Goal: Transaction & Acquisition: Book appointment/travel/reservation

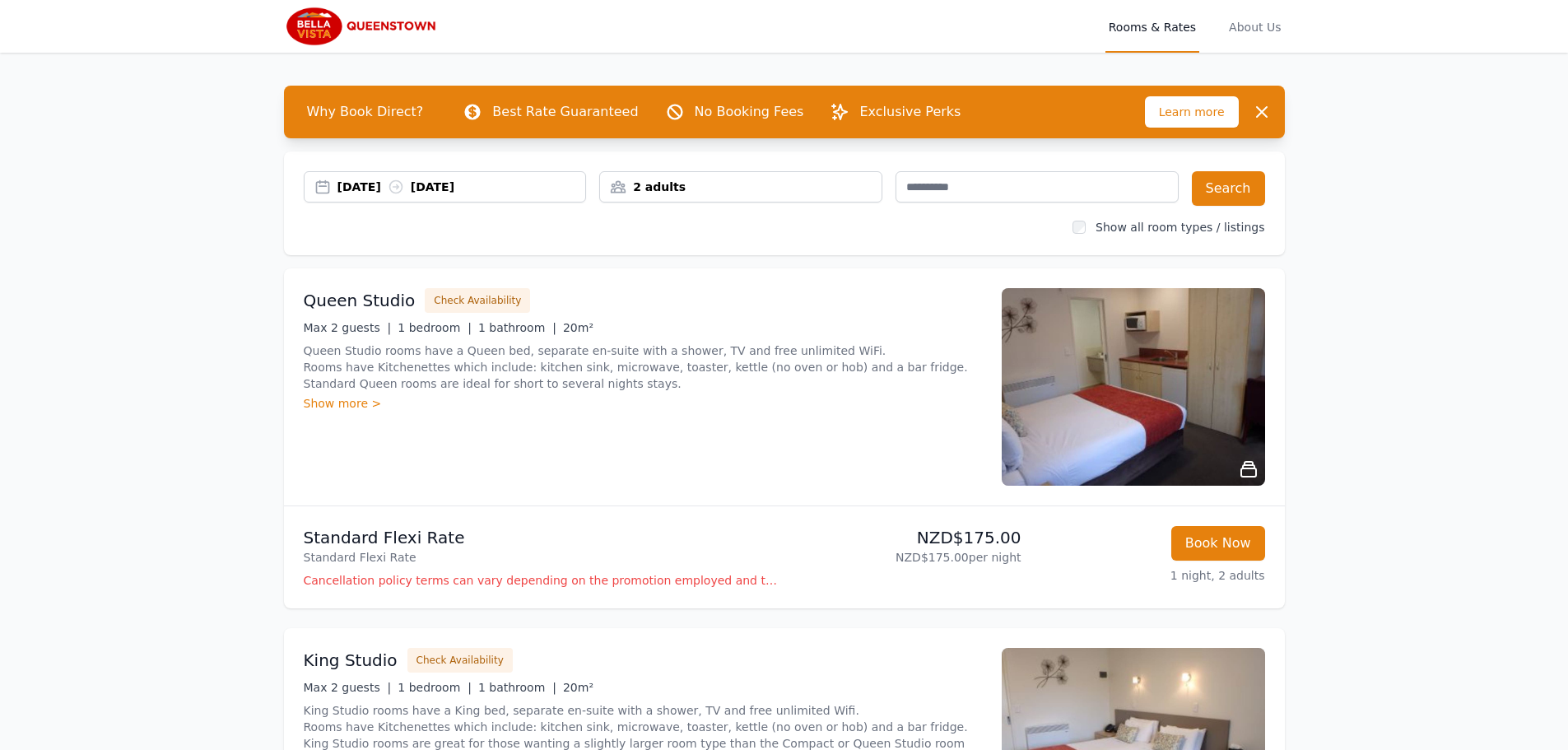
click at [486, 179] on div "[DATE] [DATE]" at bounding box center [462, 187] width 248 height 16
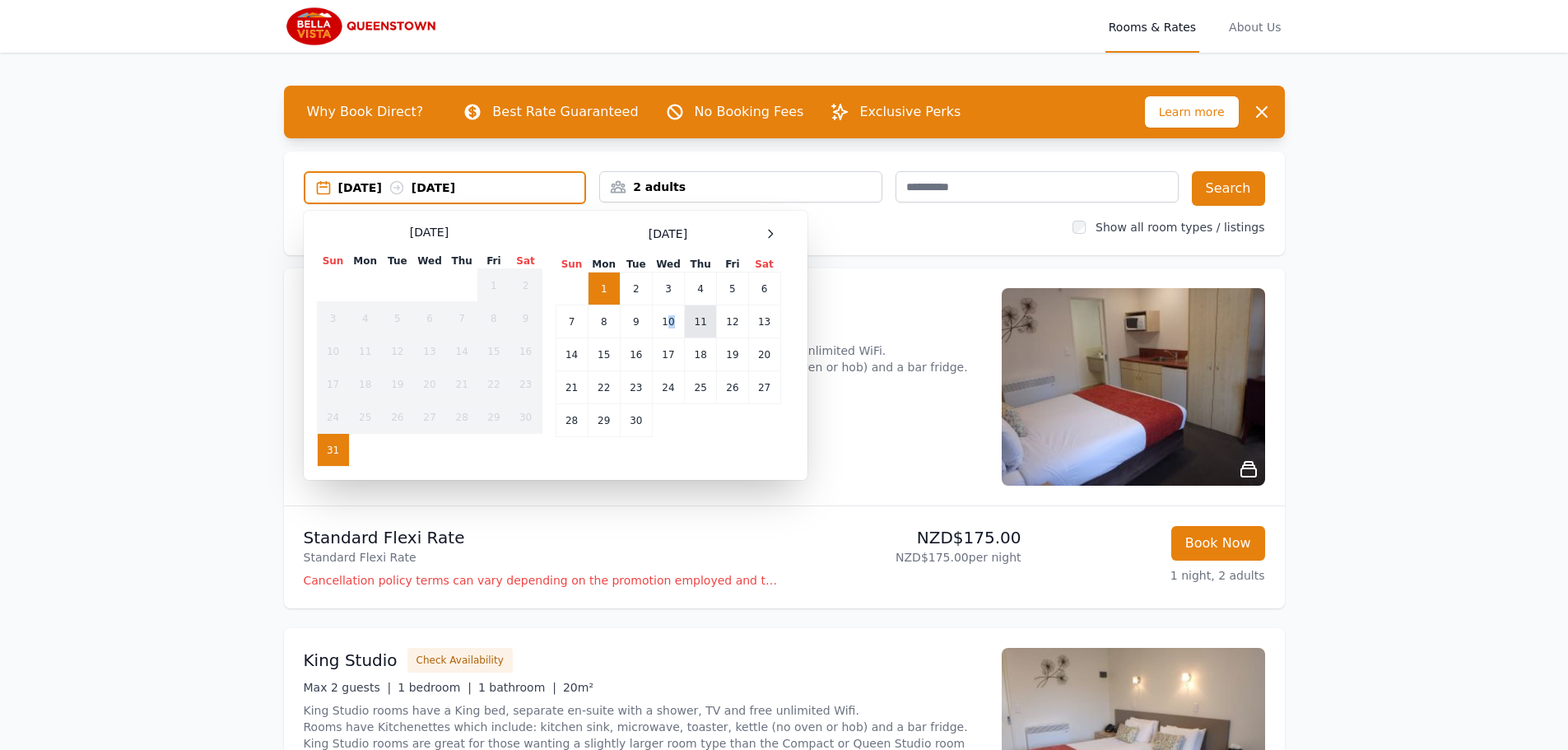
drag, startPoint x: 672, startPoint y: 329, endPoint x: 702, endPoint y: 334, distance: 30.4
click at [671, 328] on td "10" at bounding box center [668, 322] width 32 height 33
click at [769, 331] on td "13" at bounding box center [764, 322] width 32 height 33
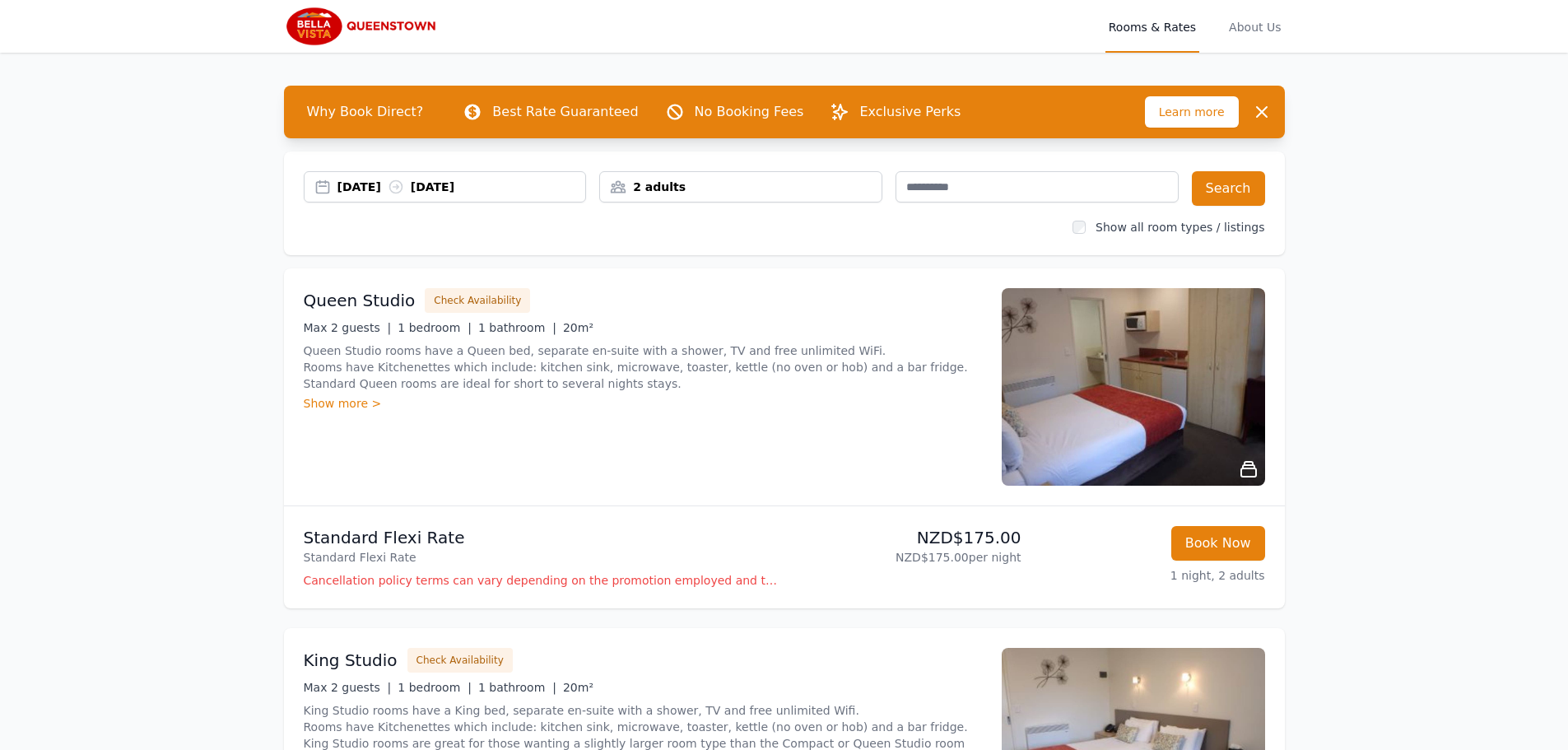
click at [787, 207] on div "[DATE] [DATE] 2 adults Search Show all room types / listings" at bounding box center [784, 202] width 1001 height 103
click at [789, 190] on div "2 adults" at bounding box center [741, 187] width 281 height 16
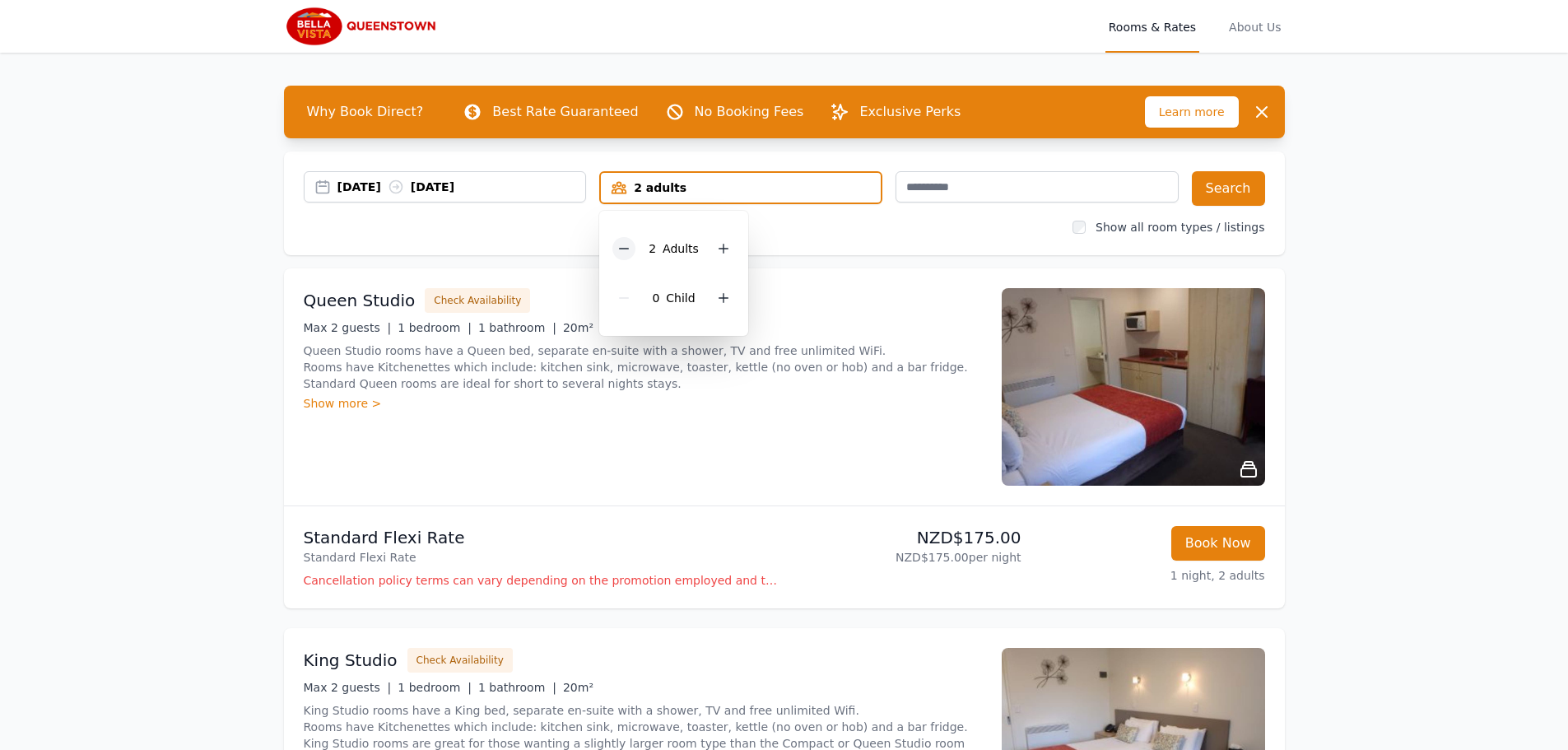
click at [629, 251] on icon at bounding box center [623, 248] width 13 height 13
click at [1210, 193] on button "Search" at bounding box center [1229, 188] width 73 height 35
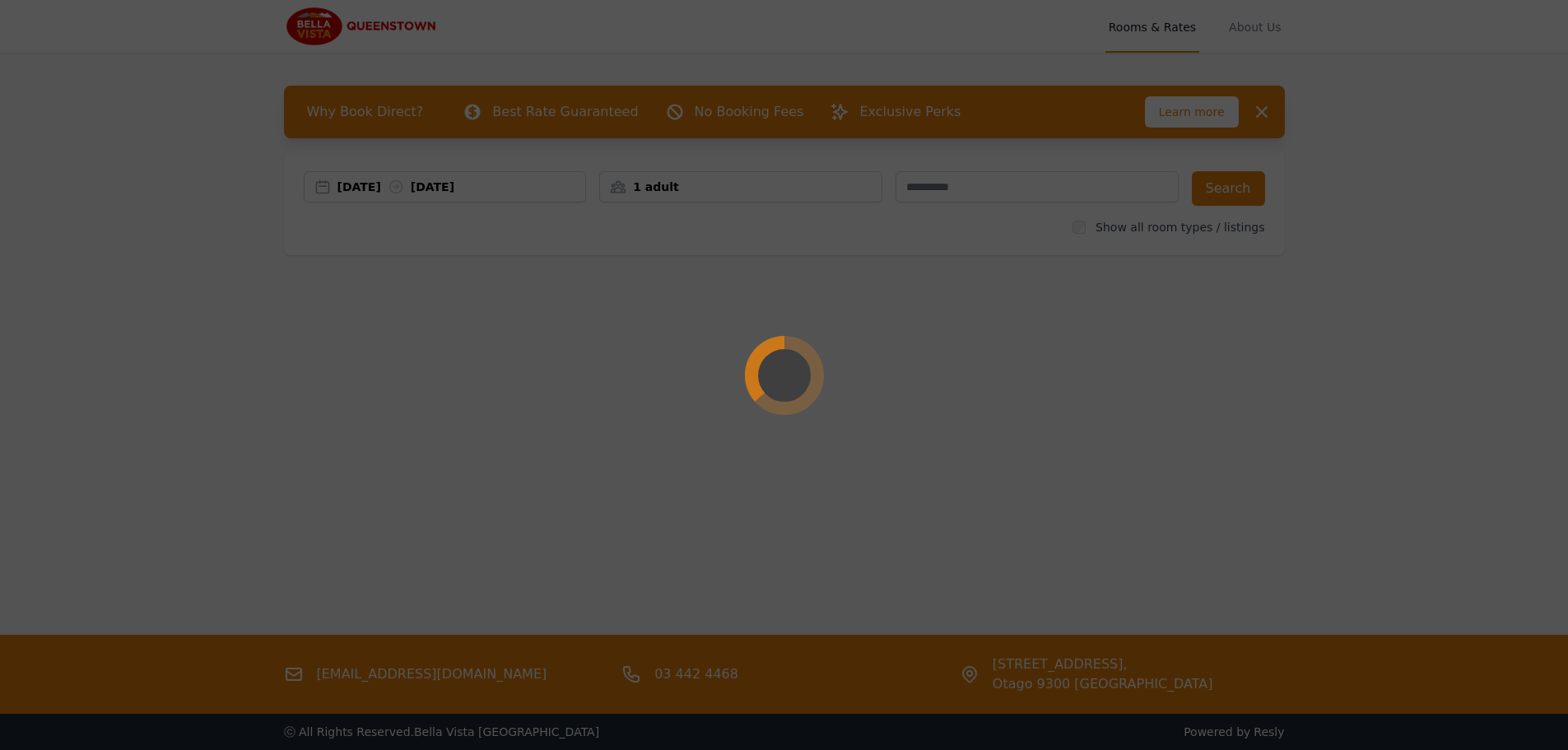
drag, startPoint x: 992, startPoint y: 241, endPoint x: 730, endPoint y: 7, distance: 351.3
click at [989, 239] on div at bounding box center [784, 375] width 1568 height 750
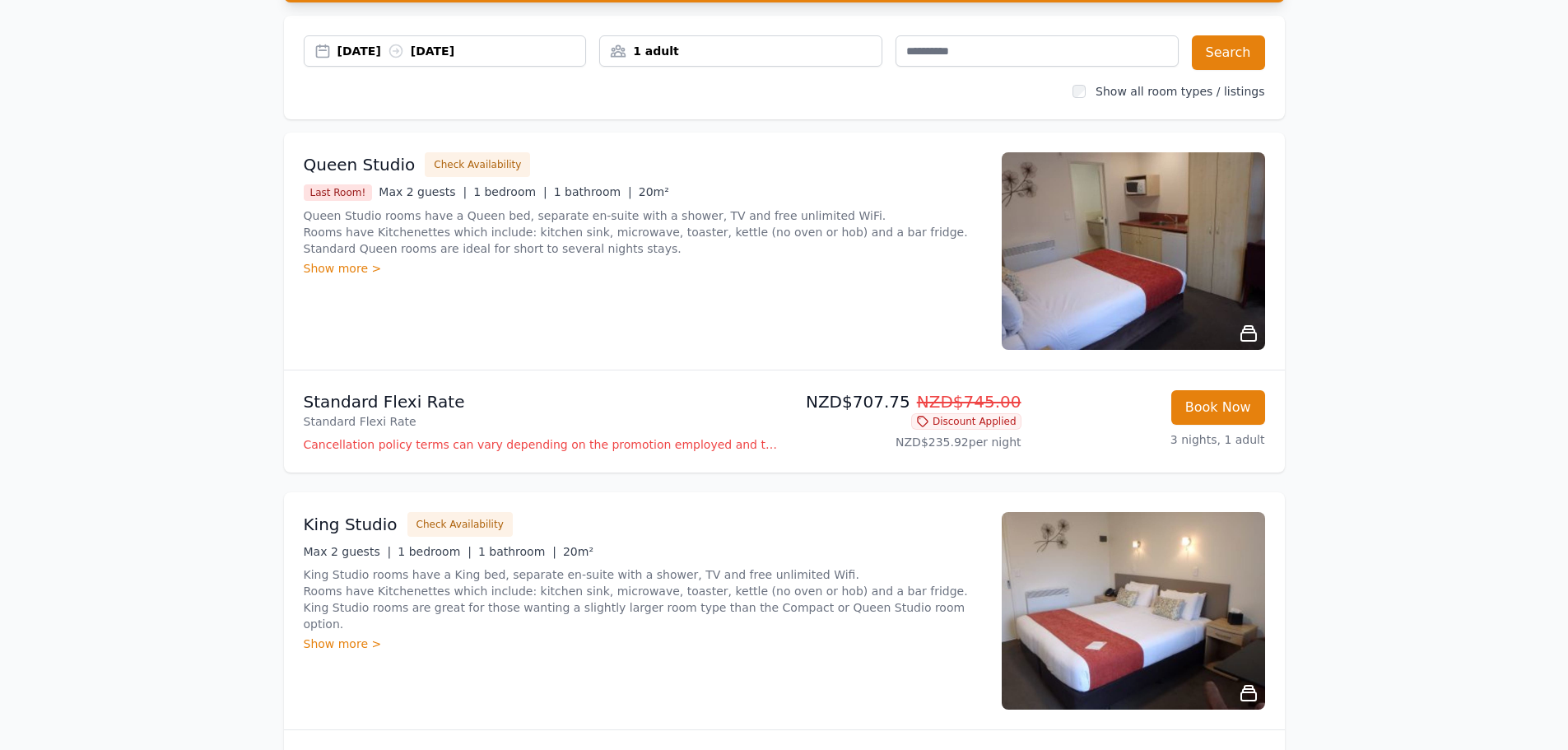
scroll to position [165, 0]
